Goal: Check status: Check status

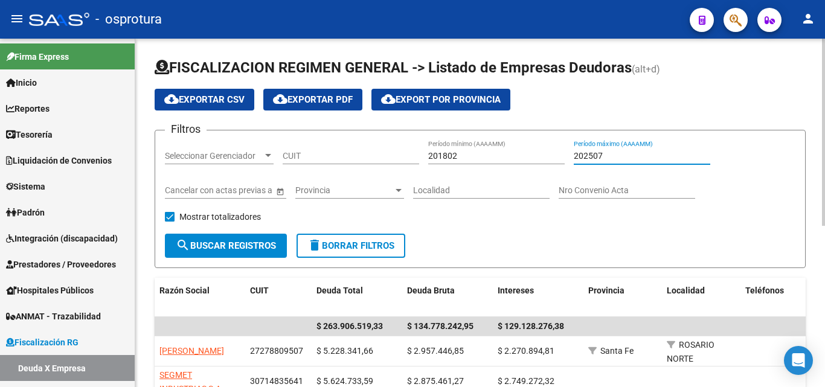
drag, startPoint x: 601, startPoint y: 158, endPoint x: 494, endPoint y: 156, distance: 107.5
click at [494, 156] on div "Filtros Seleccionar Gerenciador Seleccionar Gerenciador CUIT 201802 Período mín…" at bounding box center [480, 187] width 630 height 94
drag, startPoint x: 437, startPoint y: 158, endPoint x: 409, endPoint y: 161, distance: 28.5
click at [411, 160] on div "Filtros Seleccionar Gerenciador Seleccionar Gerenciador CUIT 201802 Período mín…" at bounding box center [480, 187] width 630 height 94
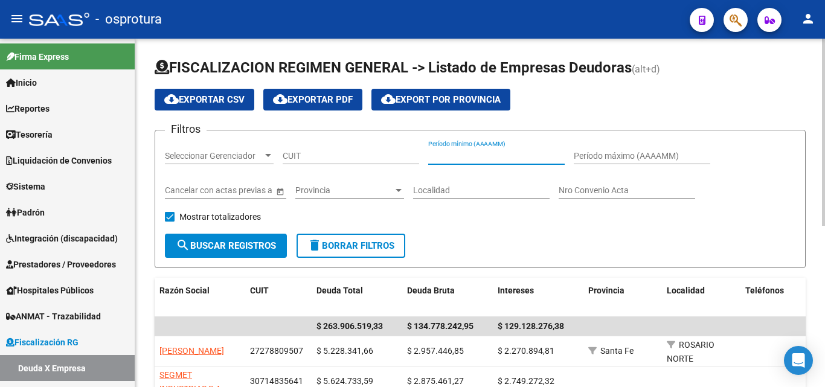
click at [342, 156] on input "CUIT" at bounding box center [351, 156] width 136 height 10
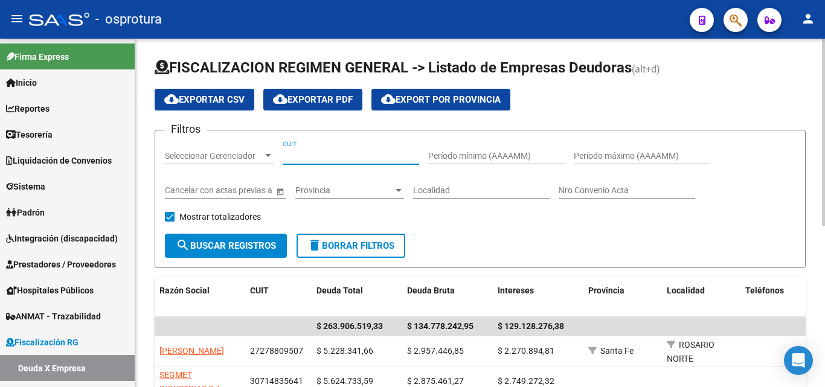
paste input "30-50404807-8"
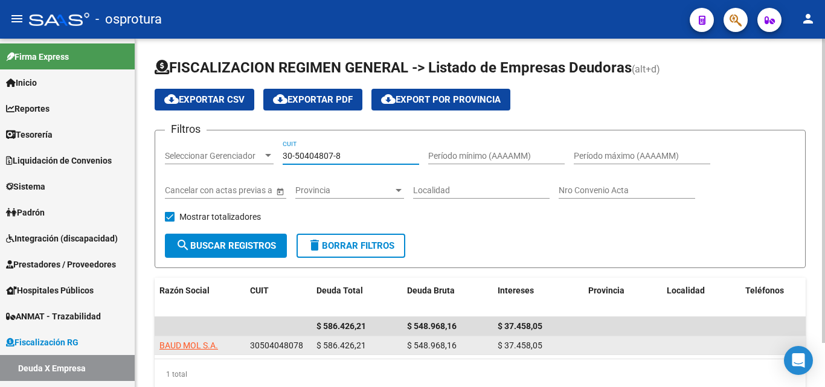
scroll to position [51, 0]
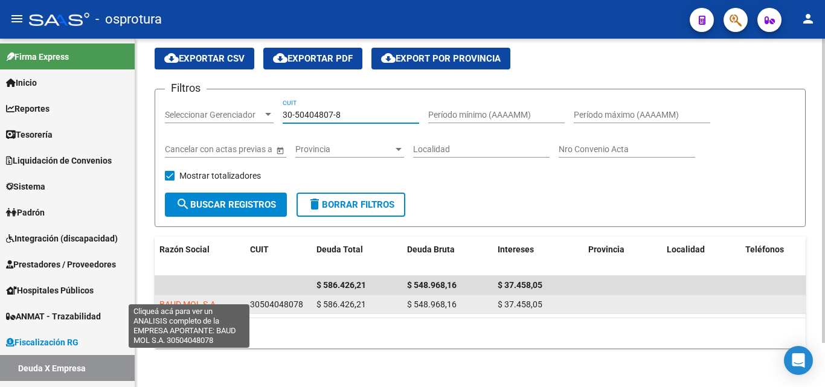
click at [200, 300] on span "BAUD MOL S.A." at bounding box center [188, 305] width 59 height 10
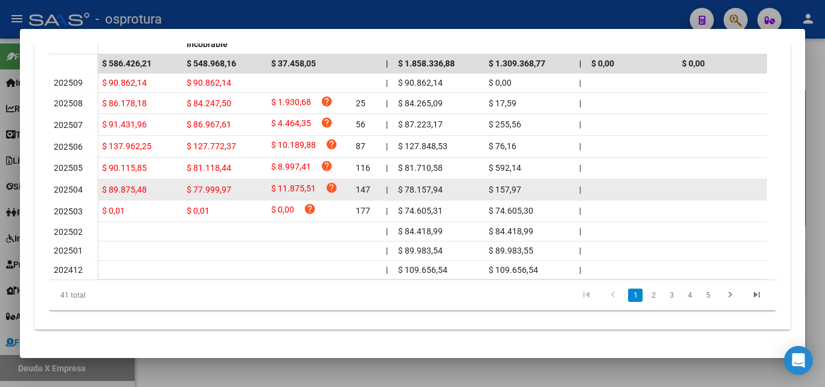
scroll to position [362, 0]
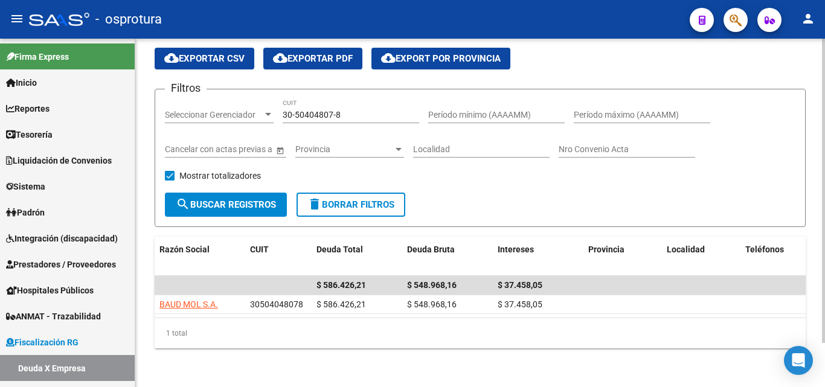
click at [361, 111] on div "30-50404807-8 CUIT" at bounding box center [351, 111] width 136 height 24
click at [364, 110] on input "30-50404807-8" at bounding box center [351, 115] width 136 height 10
paste input "70926782-1"
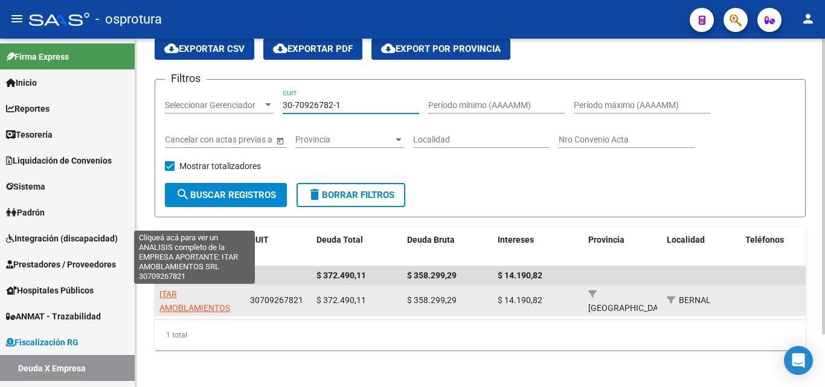
type input "30-70926782-1"
click at [209, 305] on span "ITAR AMOBLAMIENTOS SRL" at bounding box center [194, 307] width 71 height 37
type textarea "30709267821"
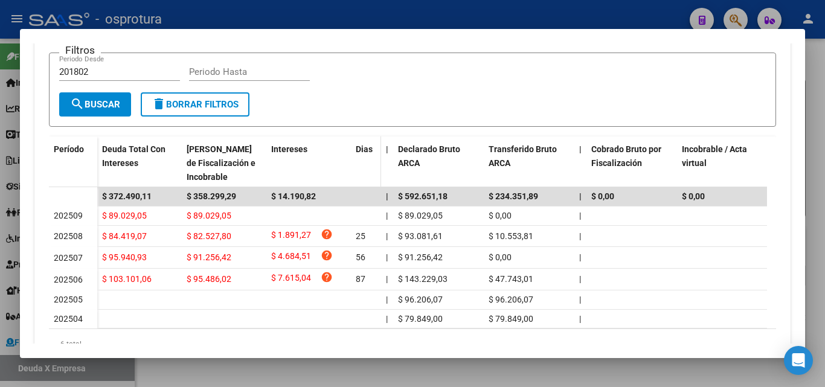
scroll to position [302, 0]
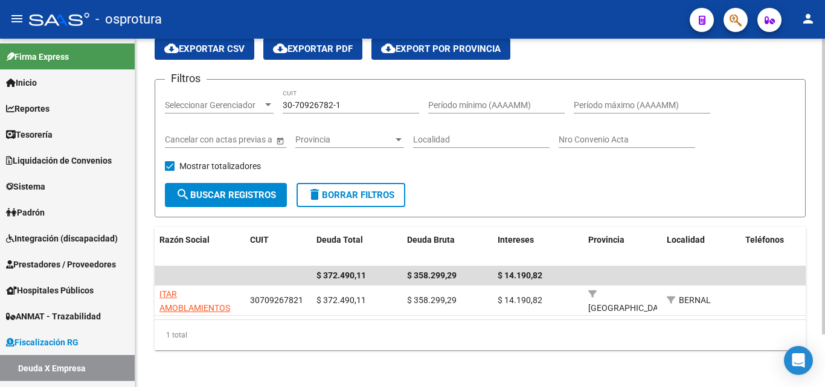
click at [356, 101] on input "30-70926782-1" at bounding box center [351, 105] width 136 height 10
paste input "1638124-9"
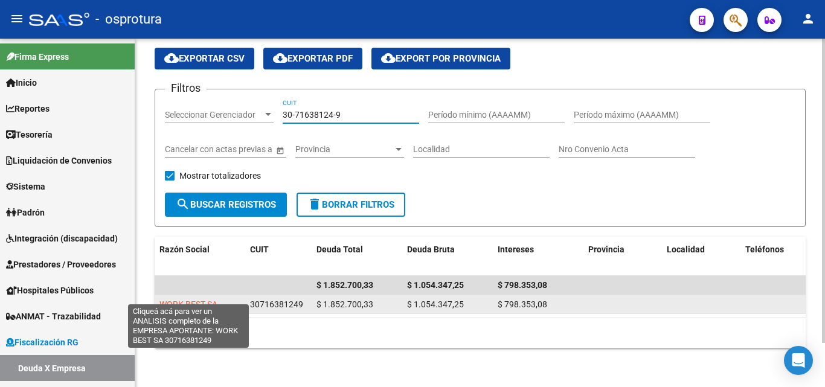
type input "30-71638124-9"
click at [182, 300] on span "WORK BEST SA" at bounding box center [188, 305] width 58 height 10
type textarea "30716381249"
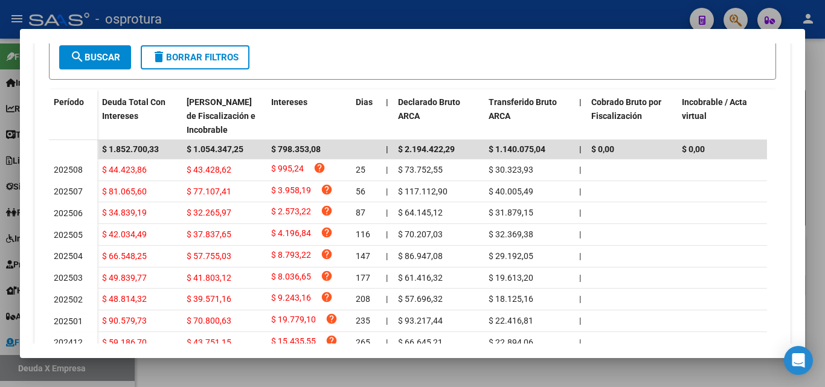
scroll to position [441, 0]
